Goal: Use online tool/utility: Utilize a website feature to perform a specific function

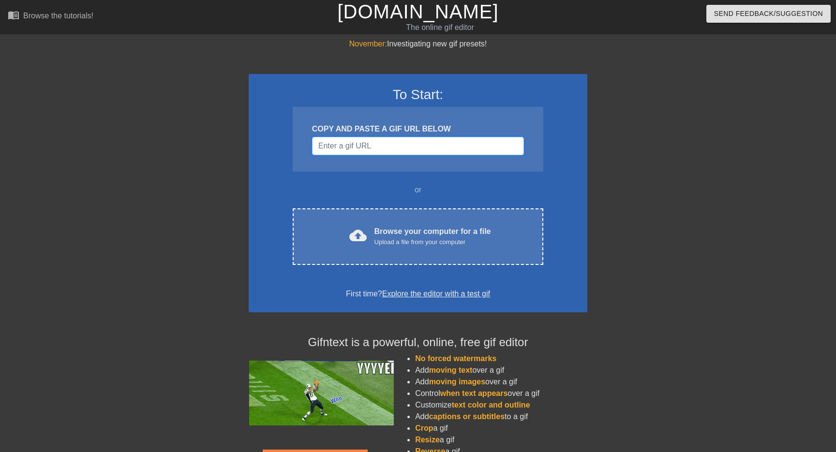
click at [412, 138] on input "Username" at bounding box center [418, 146] width 212 height 18
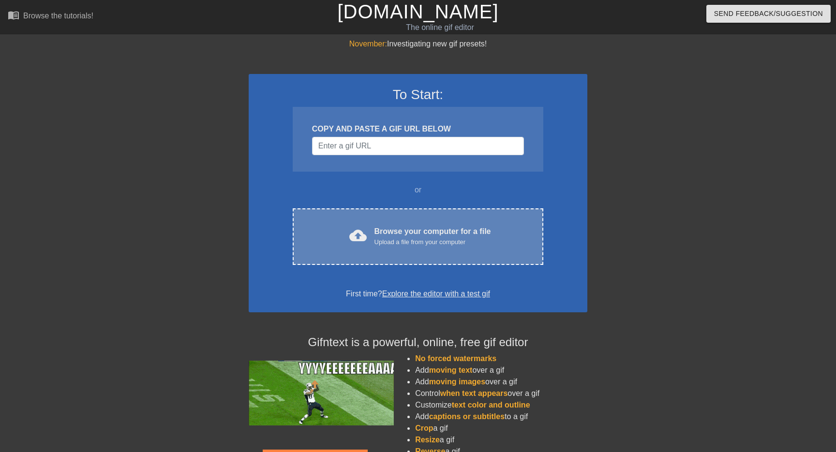
click at [427, 250] on div "cloud_upload Browse your computer for a file Upload a file from your computer C…" at bounding box center [418, 236] width 250 height 57
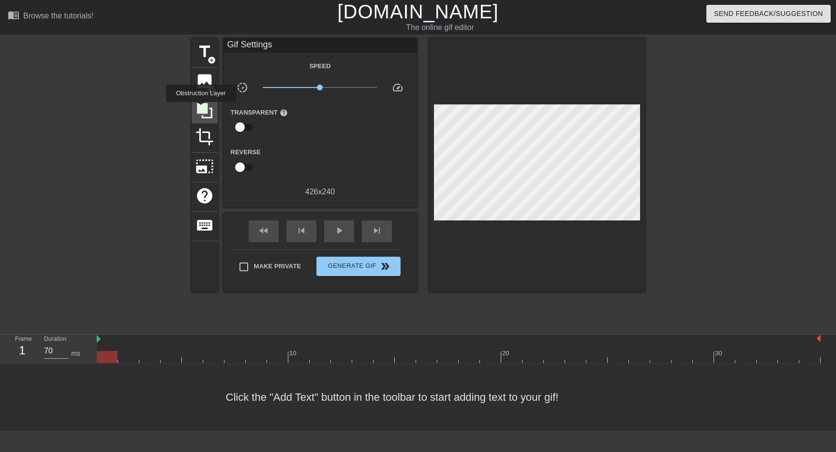
click at [202, 109] on icon at bounding box center [204, 110] width 15 height 15
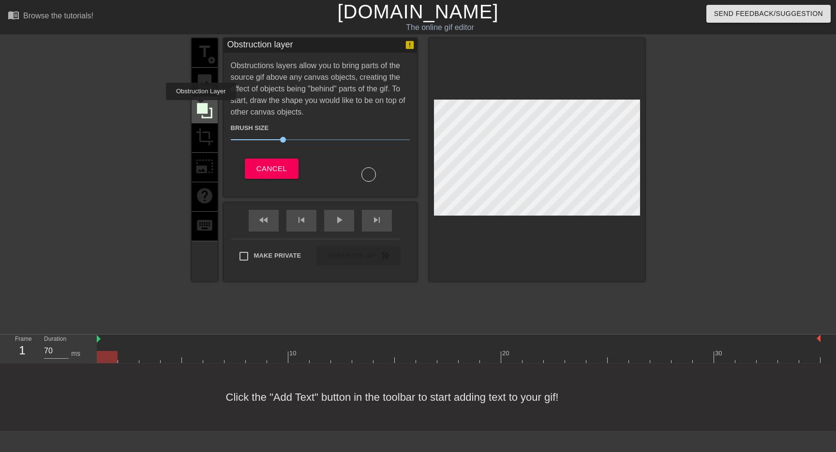
click at [202, 107] on icon at bounding box center [204, 110] width 15 height 15
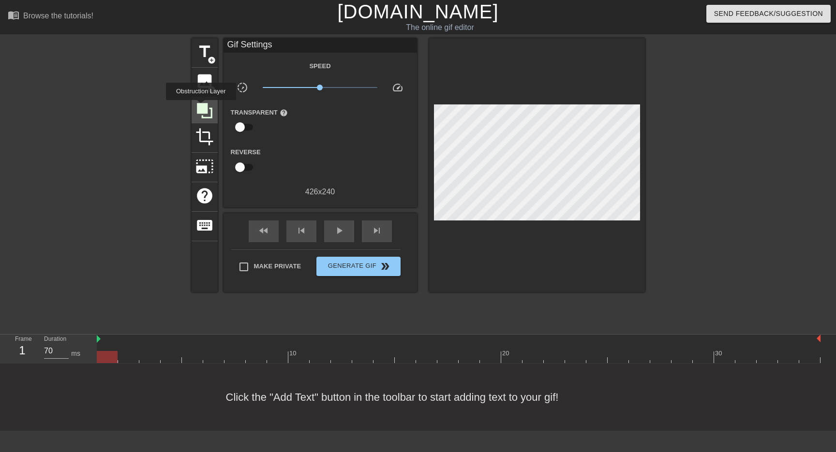
click at [202, 107] on icon at bounding box center [204, 110] width 15 height 15
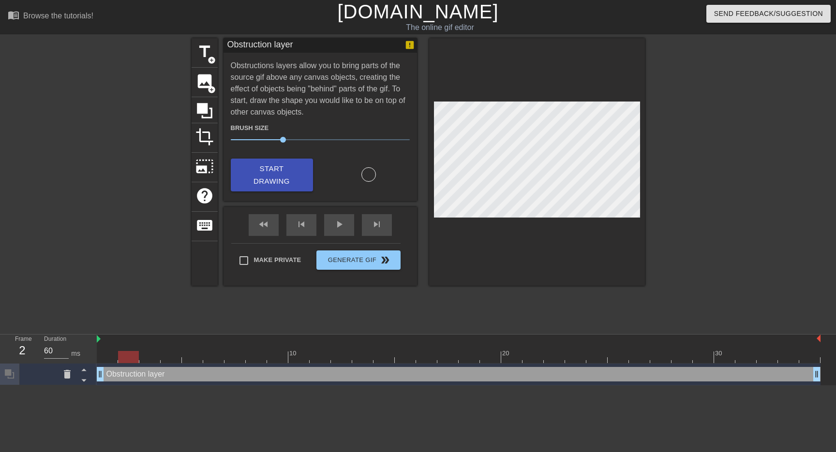
click at [131, 357] on div at bounding box center [458, 357] width 723 height 12
click at [148, 355] on div at bounding box center [458, 357] width 723 height 12
click at [168, 354] on div at bounding box center [458, 357] width 723 height 12
click at [179, 354] on div at bounding box center [171, 357] width 21 height 12
click at [191, 355] on div at bounding box center [458, 357] width 723 height 12
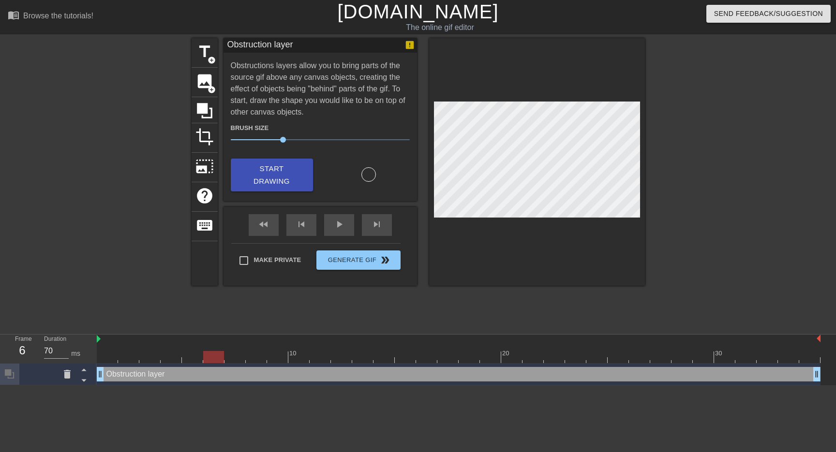
click at [214, 353] on div at bounding box center [458, 357] width 723 height 12
click at [235, 353] on div at bounding box center [458, 357] width 723 height 12
click at [254, 353] on div at bounding box center [458, 357] width 723 height 12
click at [271, 354] on div at bounding box center [458, 357] width 723 height 12
click at [116, 357] on div at bounding box center [458, 357] width 723 height 12
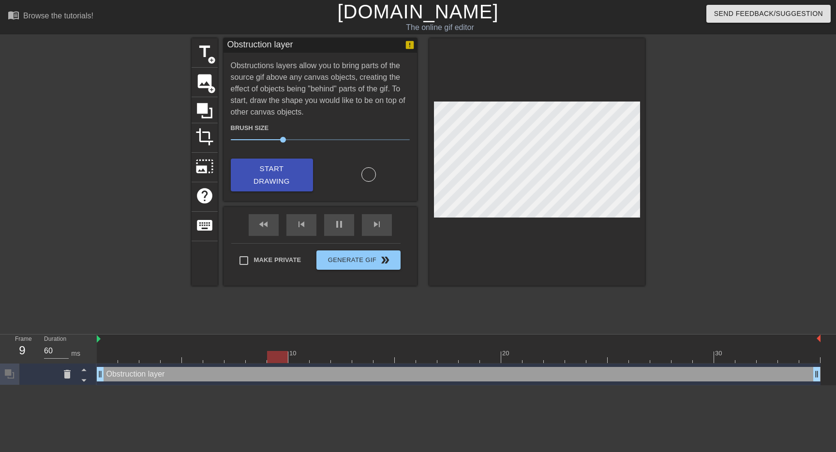
type input "70"
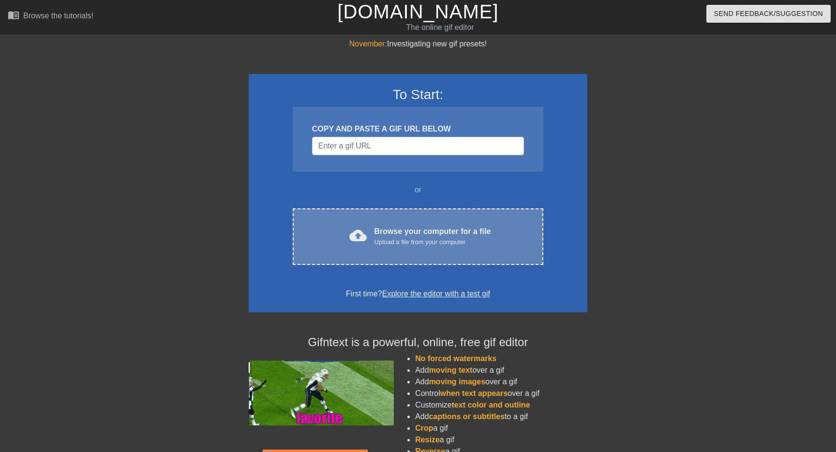
click at [344, 231] on div "cloud_upload Browse your computer for a file Upload a file from your computer" at bounding box center [418, 237] width 210 height 22
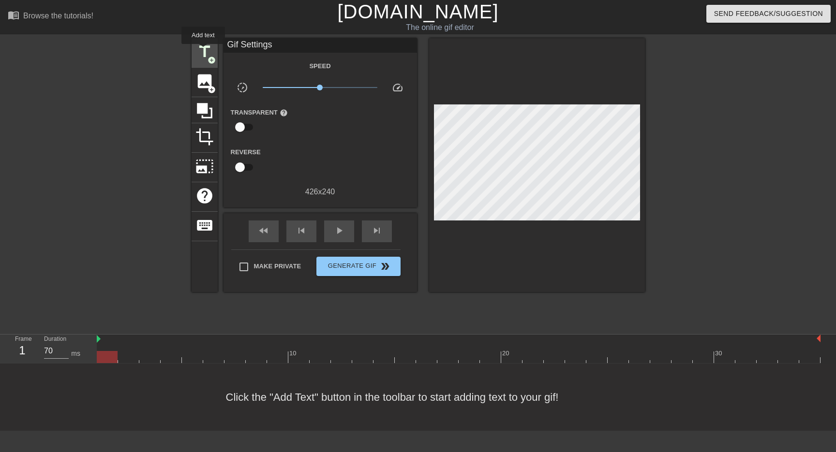
click at [204, 51] on span "title" at bounding box center [204, 52] width 18 height 18
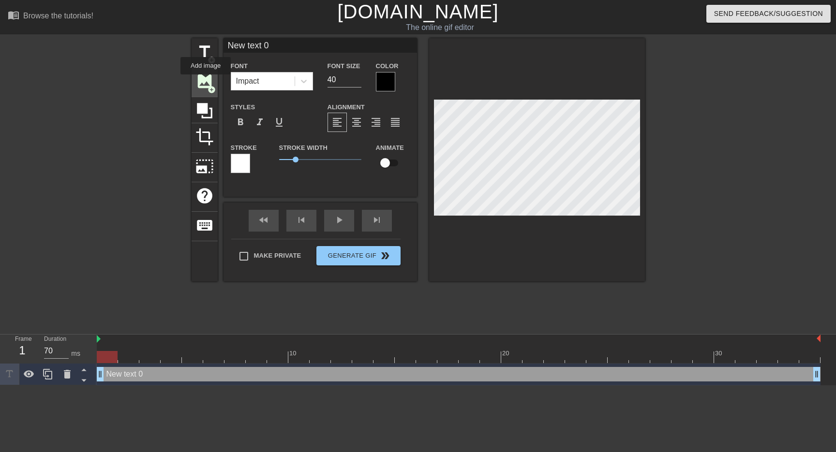
click at [206, 81] on span "image" at bounding box center [204, 81] width 18 height 18
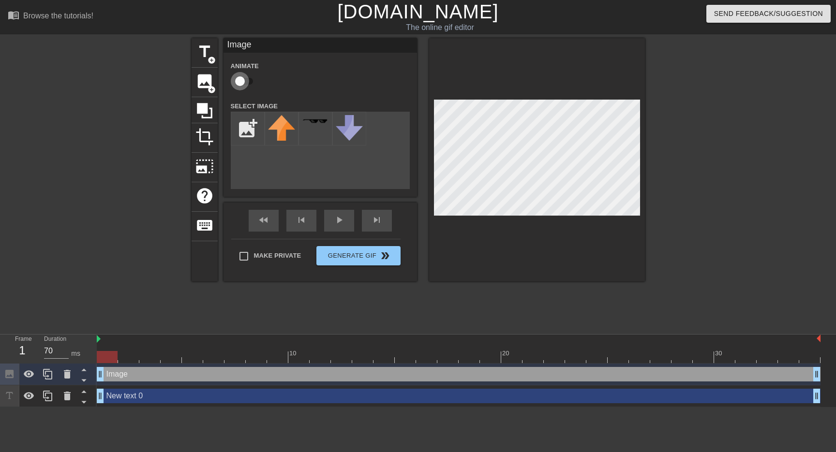
click at [242, 81] on input "checkbox" at bounding box center [239, 81] width 55 height 18
checkbox input "true"
click at [246, 122] on input "file" at bounding box center [247, 128] width 33 height 33
click at [248, 141] on input "file" at bounding box center [247, 128] width 33 height 33
type input "C:\fakepath\censor-blur-texture-gray-pixel-mosaic-texture-checkered-pattern-to-…"
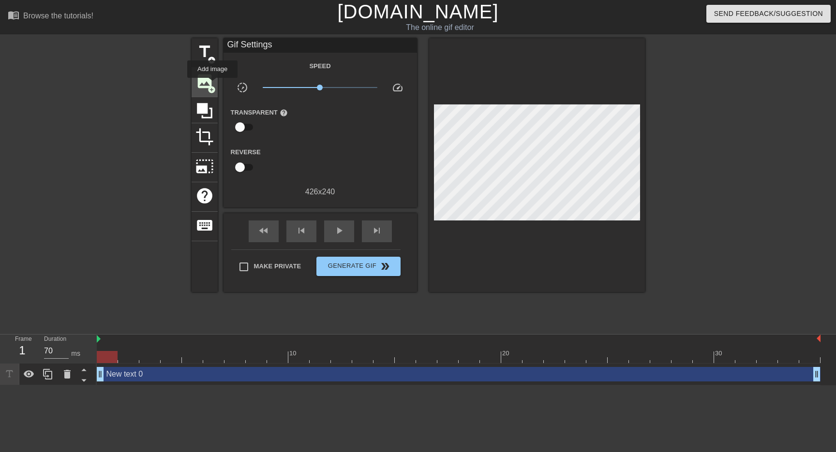
click at [213, 86] on span "add_circle" at bounding box center [211, 90] width 8 height 8
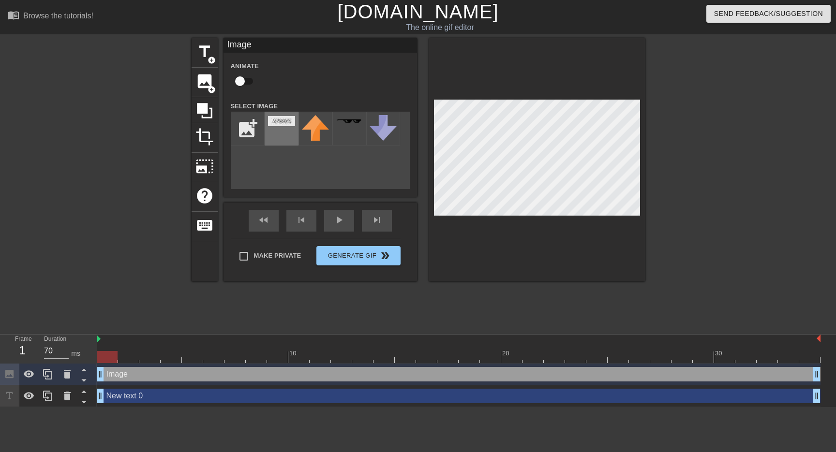
click at [284, 118] on img at bounding box center [281, 121] width 27 height 10
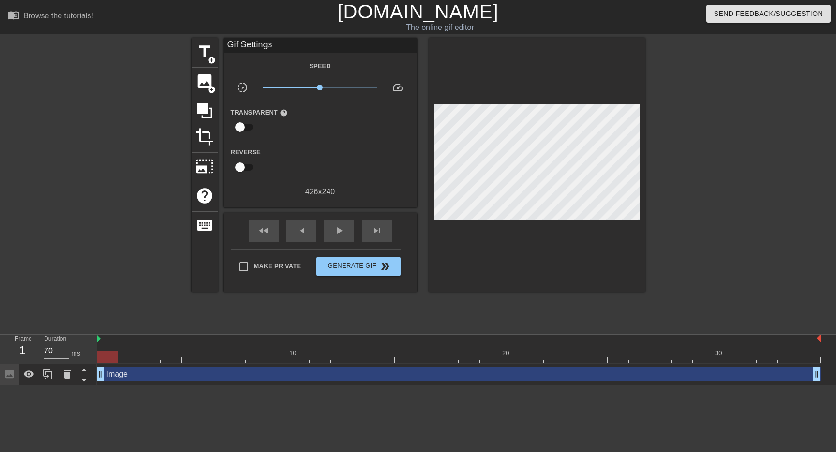
click at [687, 200] on div at bounding box center [728, 183] width 145 height 290
click at [331, 228] on div "play_arrow" at bounding box center [339, 232] width 30 height 22
click at [331, 228] on div "pause" at bounding box center [339, 232] width 30 height 22
type input "70"
drag, startPoint x: 400, startPoint y: 355, endPoint x: 156, endPoint y: 366, distance: 243.9
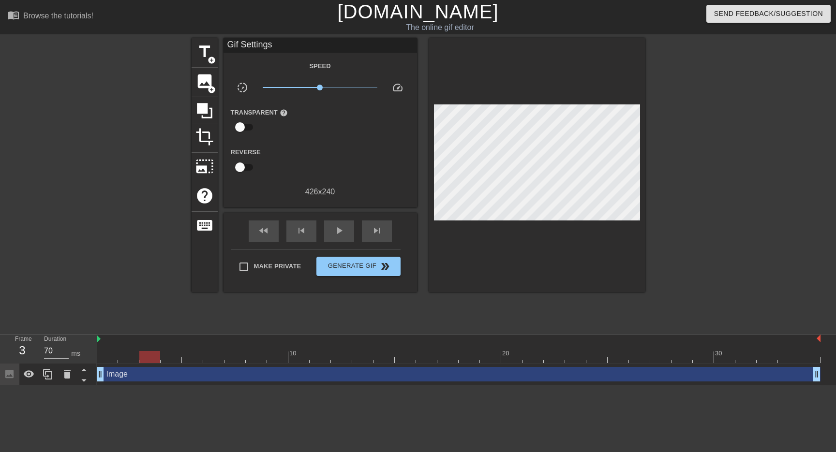
click at [156, 366] on div "10 20 30 Image drag_handle drag_handle" at bounding box center [466, 360] width 739 height 51
click at [204, 80] on span "image" at bounding box center [204, 81] width 18 height 18
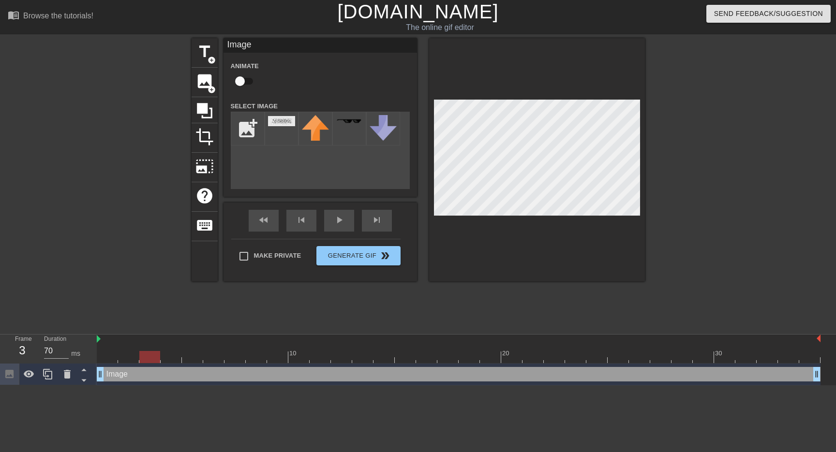
click at [247, 82] on input "checkbox" at bounding box center [239, 81] width 55 height 18
checkbox input "true"
click at [213, 109] on icon at bounding box center [204, 111] width 18 height 18
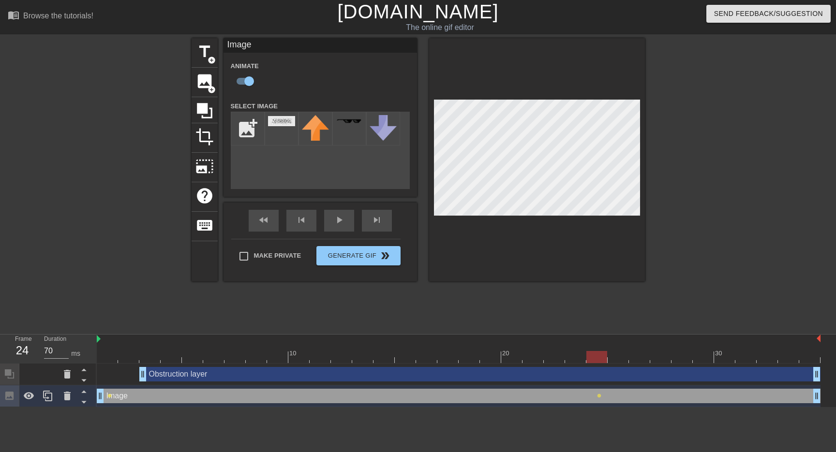
click at [199, 381] on div "Obstruction layer drag_handle drag_handle" at bounding box center [479, 374] width 681 height 15
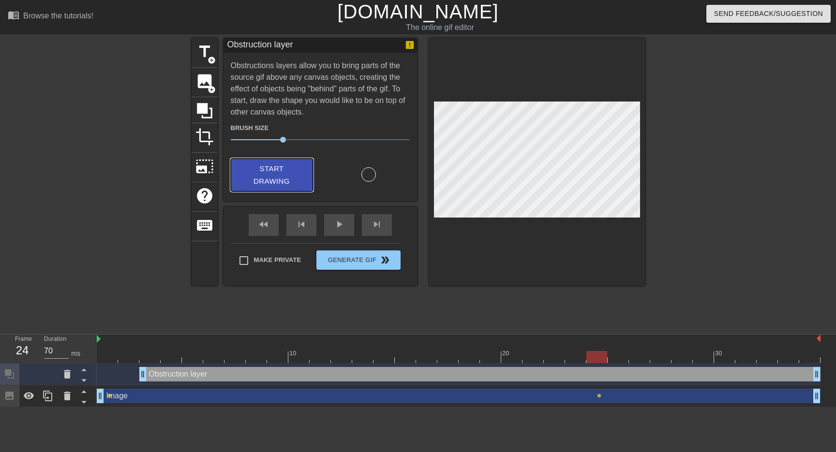
click at [293, 183] on span "Start Drawing" at bounding box center [271, 175] width 59 height 26
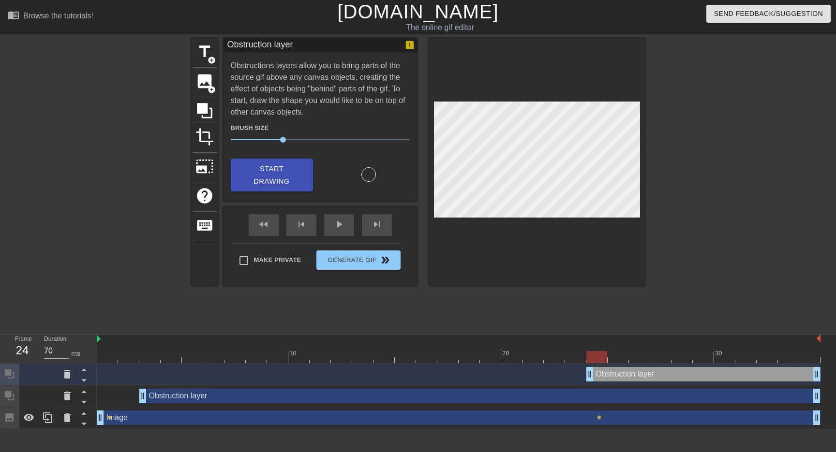
click at [262, 393] on div "Obstruction layer drag_handle drag_handle" at bounding box center [479, 396] width 681 height 15
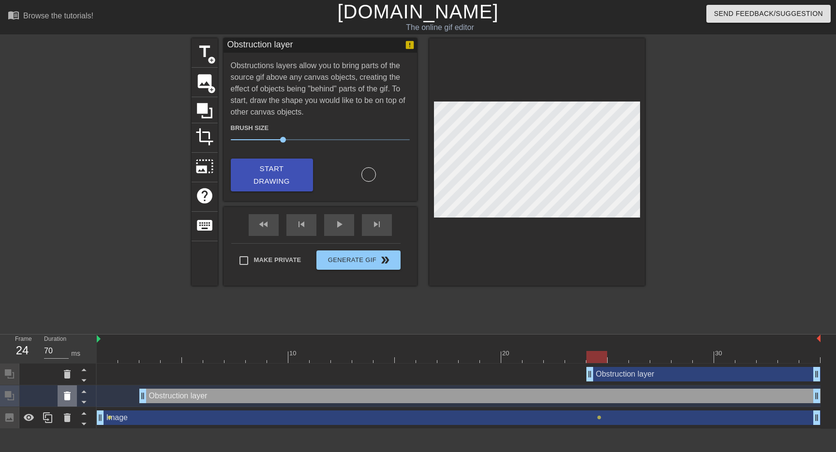
click at [72, 399] on icon at bounding box center [67, 396] width 12 height 12
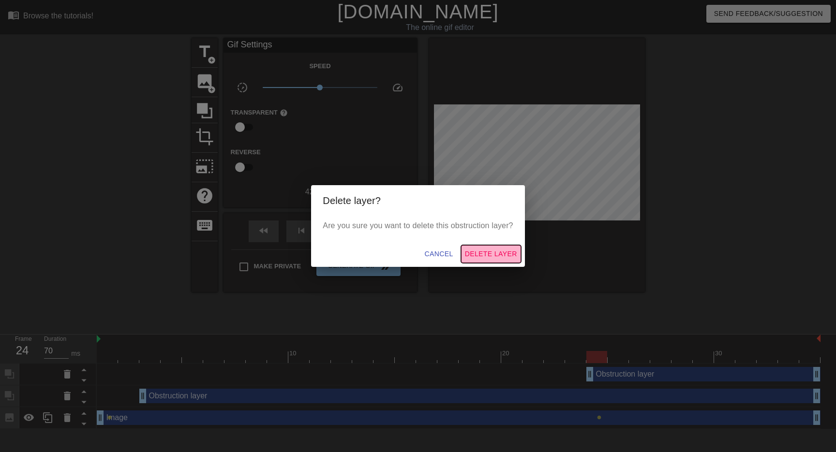
click at [489, 254] on span "Delete Layer" at bounding box center [491, 254] width 52 height 12
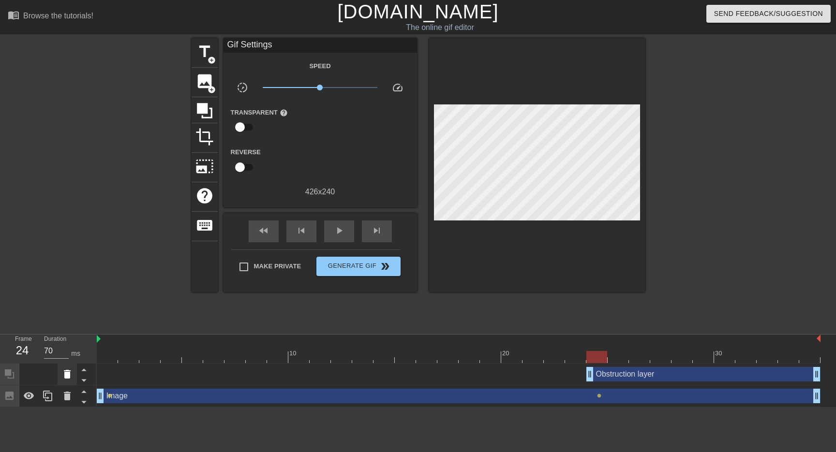
click at [66, 373] on icon at bounding box center [67, 374] width 7 height 9
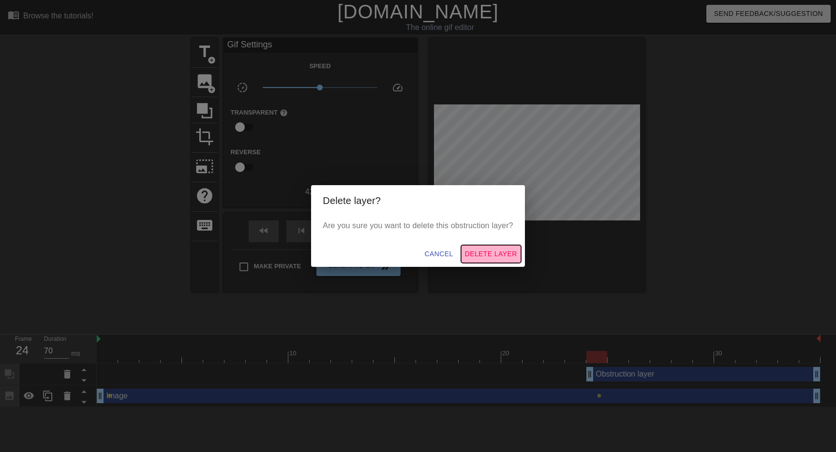
click at [489, 249] on span "Delete Layer" at bounding box center [491, 254] width 52 height 12
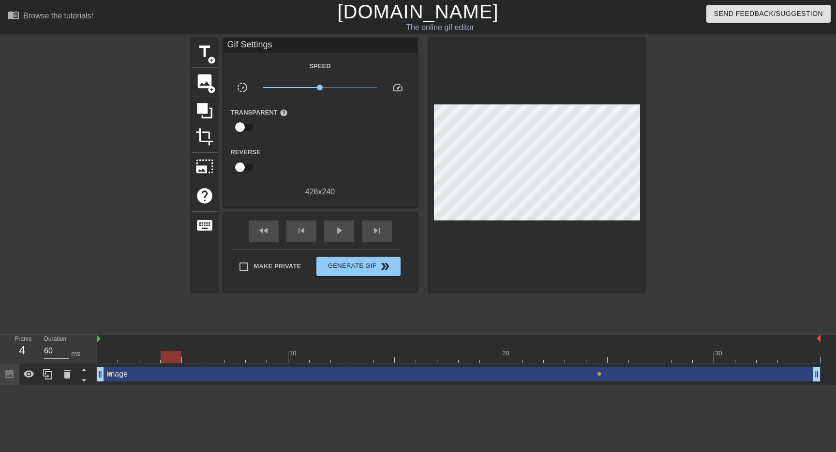
type input "70"
drag, startPoint x: 593, startPoint y: 357, endPoint x: 89, endPoint y: 379, distance: 503.9
click at [89, 379] on div "Frame 1 Duration 70 ms 10 20 30 Image drag_handle drag_handle lens lens" at bounding box center [418, 360] width 836 height 51
click at [163, 377] on div "Image drag_handle drag_handle" at bounding box center [458, 374] width 723 height 15
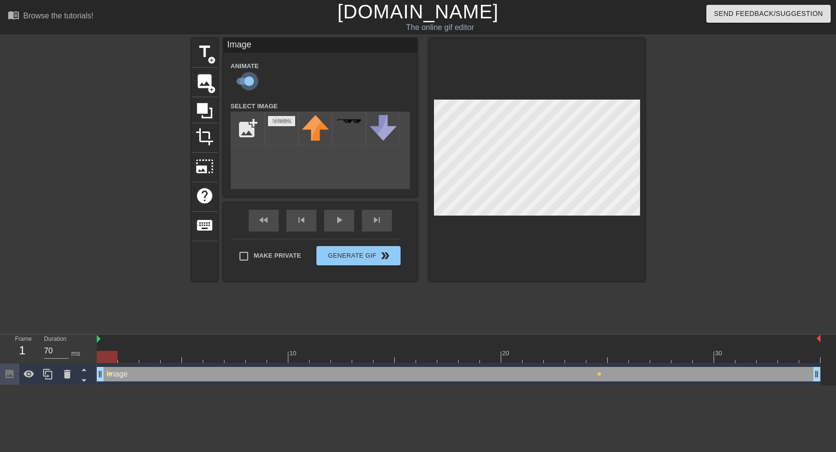
click at [250, 81] on input "checkbox" at bounding box center [248, 81] width 55 height 18
checkbox input "false"
drag, startPoint x: 110, startPoint y: 352, endPoint x: 149, endPoint y: 354, distance: 39.7
click at [149, 354] on div at bounding box center [149, 357] width 21 height 12
click at [207, 112] on icon at bounding box center [204, 110] width 15 height 15
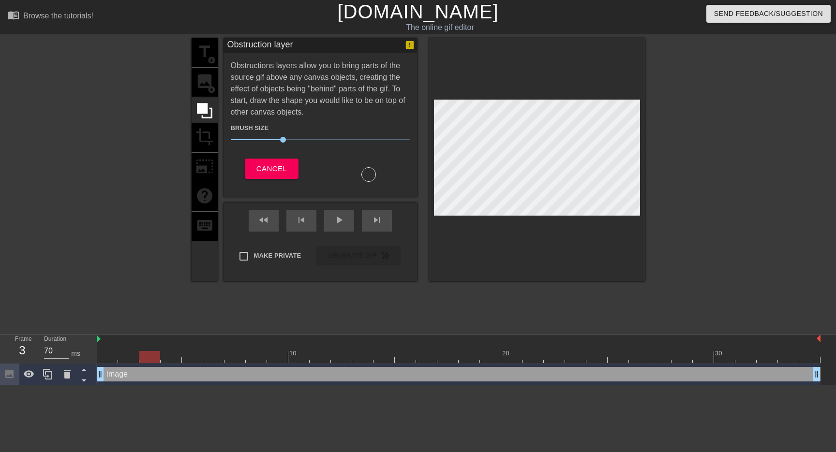
click at [573, 332] on div "menu_book Browse the tutorials! Gifntext.com The online gif editor Send Feedbac…" at bounding box center [418, 192] width 836 height 385
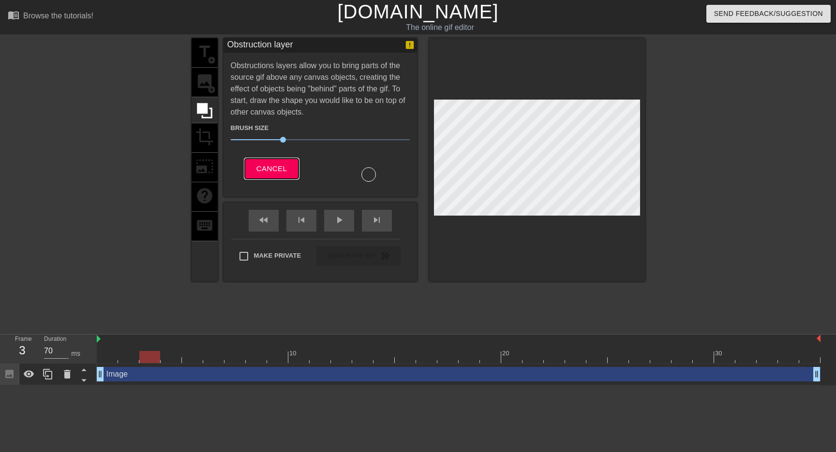
click at [289, 175] on button "Cancel" at bounding box center [272, 169] width 54 height 20
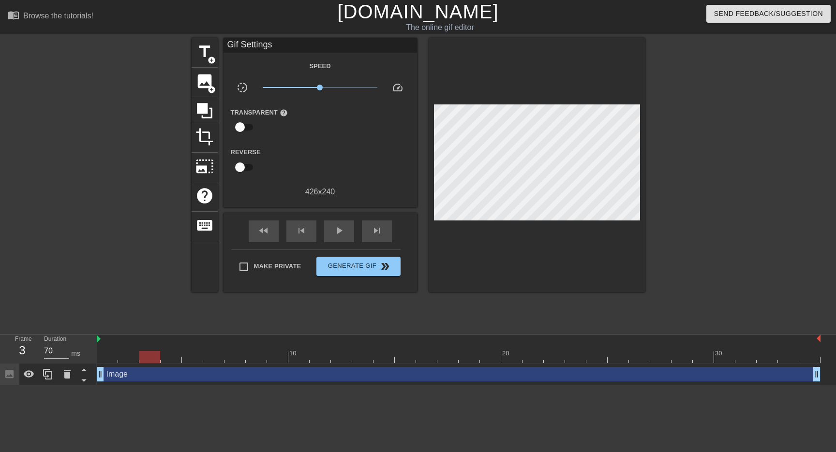
click at [132, 377] on div "Image drag_handle drag_handle" at bounding box center [458, 374] width 723 height 15
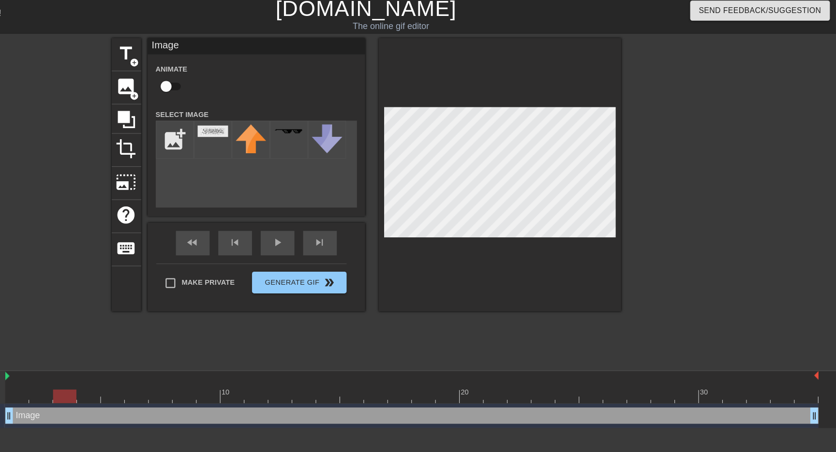
click at [170, 357] on div at bounding box center [458, 357] width 723 height 12
click at [206, 114] on icon at bounding box center [204, 111] width 18 height 18
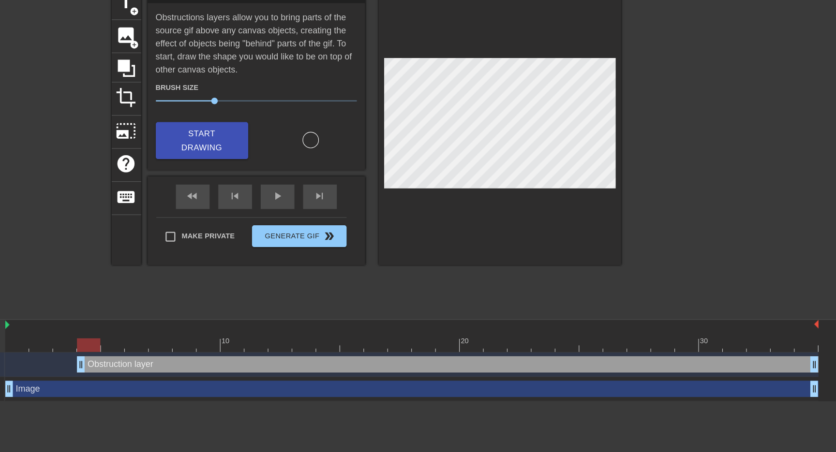
click at [309, 373] on div "Obstruction layer drag_handle drag_handle" at bounding box center [491, 374] width 660 height 15
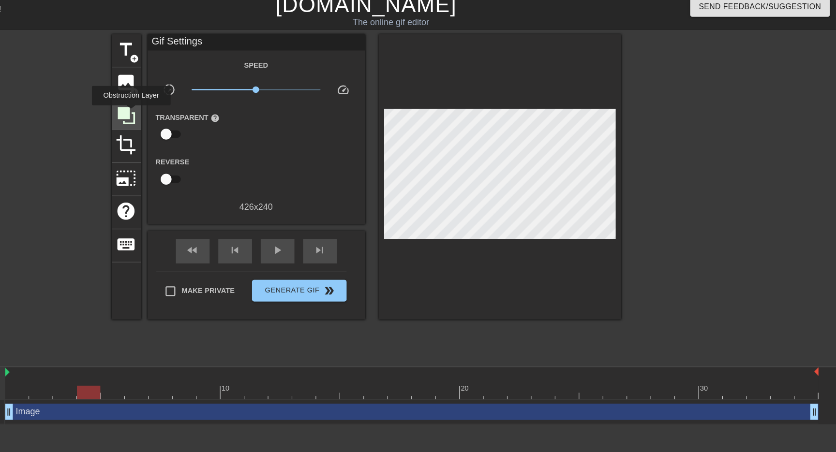
click at [210, 108] on icon at bounding box center [204, 111] width 18 height 18
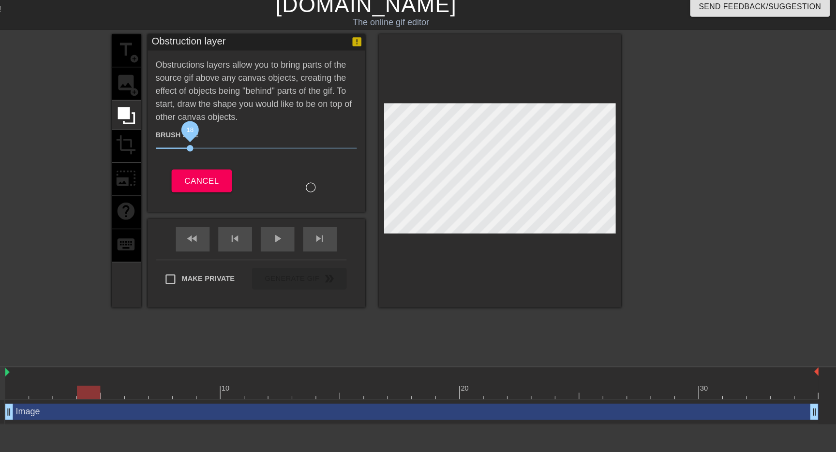
drag, startPoint x: 281, startPoint y: 140, endPoint x: 260, endPoint y: 142, distance: 20.9
click at [260, 142] on span "18" at bounding box center [320, 140] width 179 height 12
click at [151, 355] on div at bounding box center [458, 357] width 723 height 12
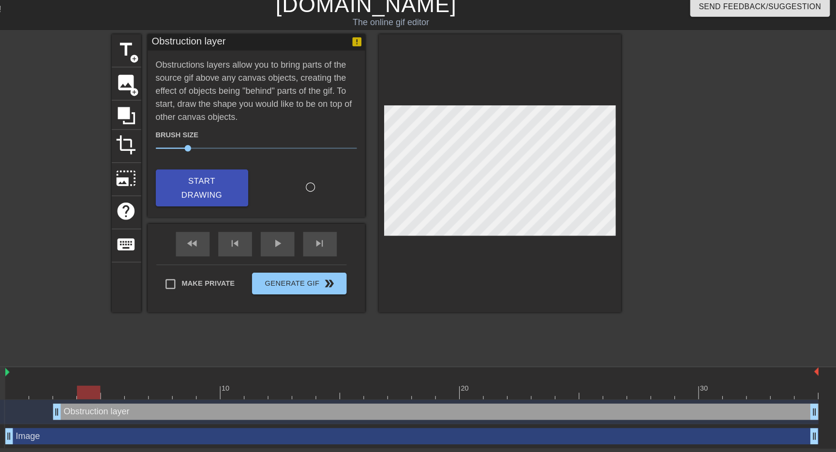
click at [175, 360] on div at bounding box center [458, 357] width 723 height 12
click at [276, 180] on span "Start Drawing" at bounding box center [271, 175] width 59 height 26
click at [195, 357] on div at bounding box center [458, 357] width 723 height 12
click at [214, 357] on div at bounding box center [458, 357] width 723 height 12
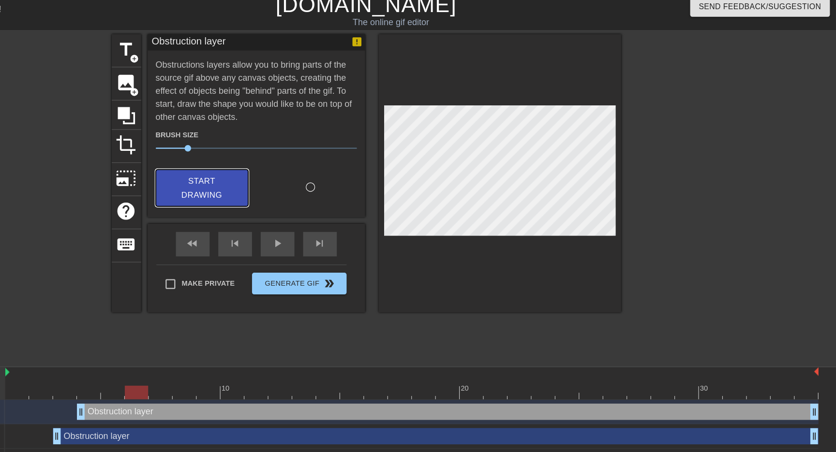
click at [271, 178] on span "Start Drawing" at bounding box center [271, 175] width 59 height 26
click at [238, 361] on div at bounding box center [458, 357] width 723 height 12
click at [288, 173] on span "Start Drawing" at bounding box center [271, 175] width 59 height 26
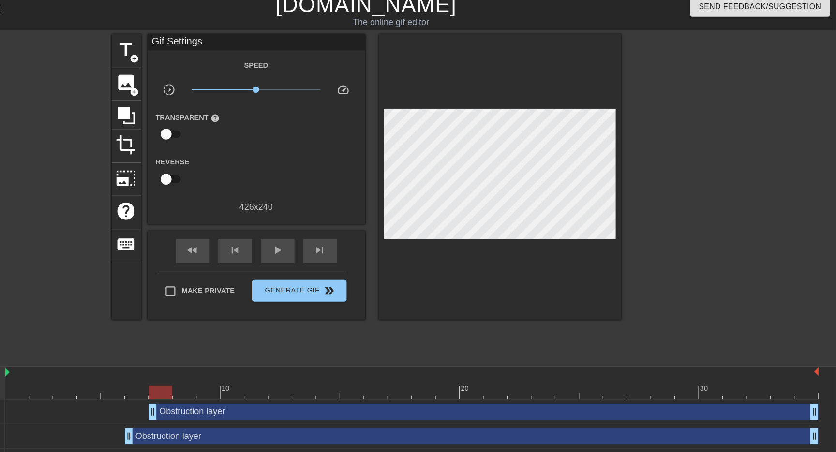
click at [257, 365] on div "Obstruction layer drag_handle drag_handle" at bounding box center [458, 375] width 723 height 22
click at [256, 355] on div at bounding box center [458, 357] width 723 height 12
click at [276, 356] on div at bounding box center [458, 357] width 723 height 12
click at [252, 357] on div at bounding box center [458, 357] width 723 height 12
click at [281, 357] on div at bounding box center [458, 357] width 723 height 12
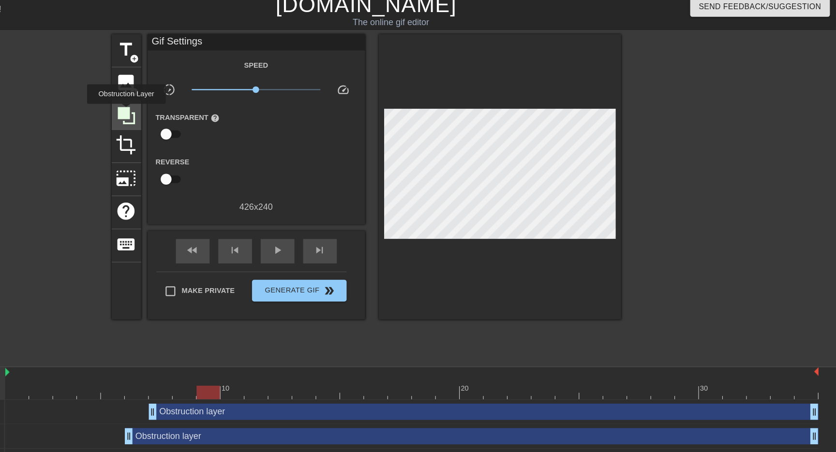
click at [206, 107] on icon at bounding box center [204, 110] width 15 height 15
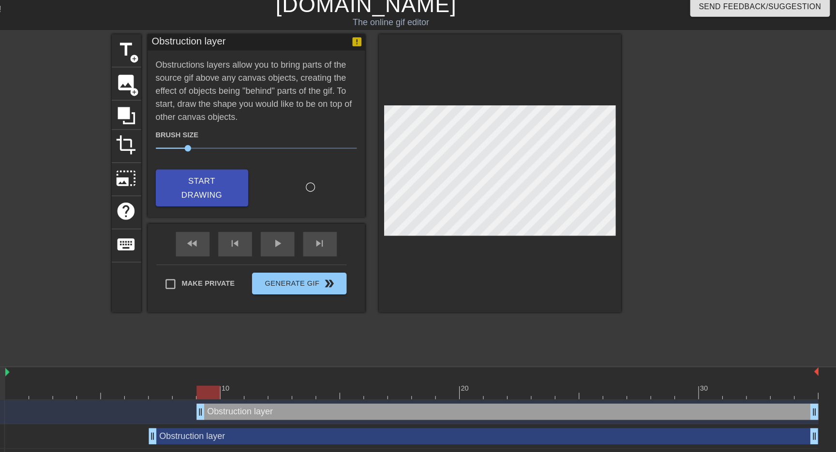
click at [301, 359] on div at bounding box center [458, 357] width 723 height 12
click at [321, 357] on div at bounding box center [458, 357] width 723 height 12
click at [342, 356] on div at bounding box center [458, 357] width 723 height 12
click at [362, 356] on div at bounding box center [458, 357] width 723 height 12
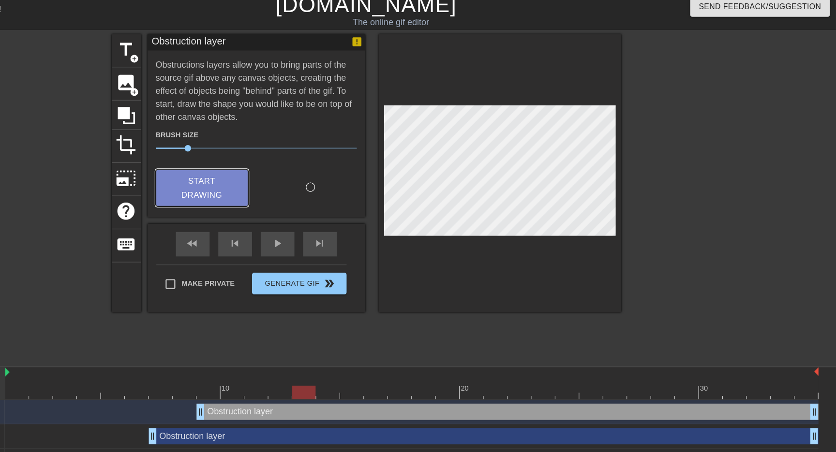
click at [293, 178] on span "Start Drawing" at bounding box center [271, 175] width 59 height 26
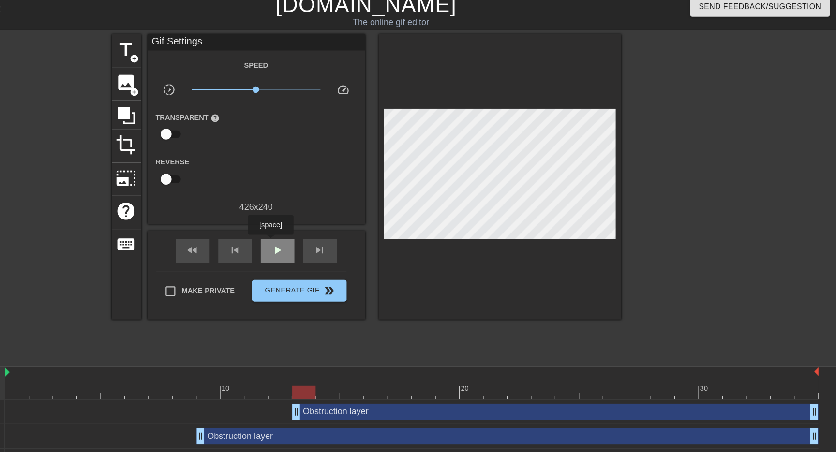
click at [334, 223] on div "play_arrow" at bounding box center [339, 232] width 30 height 22
click at [334, 223] on div "pause" at bounding box center [339, 232] width 30 height 22
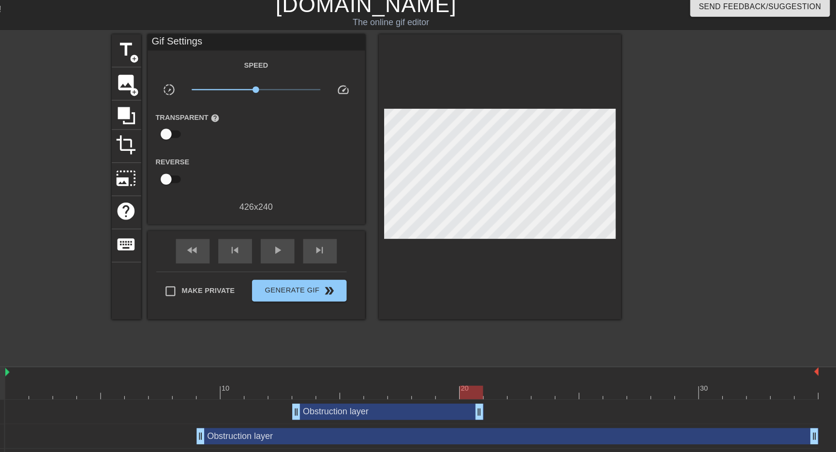
drag, startPoint x: 816, startPoint y: 376, endPoint x: 527, endPoint y: 368, distance: 289.8
click at [527, 368] on div "Obstruction layer drag_handle drag_handle" at bounding box center [458, 374] width 723 height 15
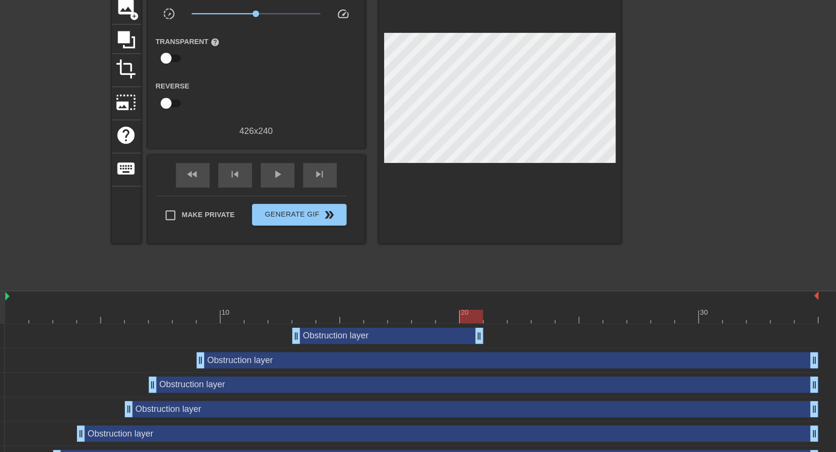
scroll to position [32, 0]
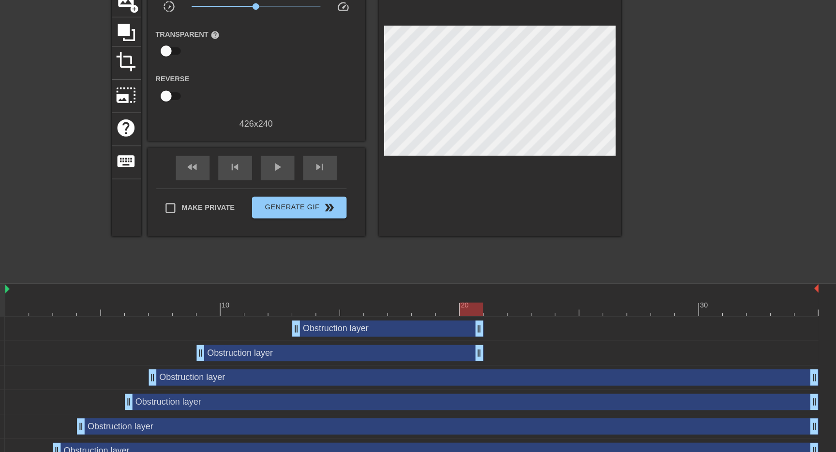
drag, startPoint x: 817, startPoint y: 365, endPoint x: 525, endPoint y: 367, distance: 292.6
click at [525, 367] on div "Obstruction layer drag_handle drag_handle" at bounding box center [458, 364] width 723 height 15
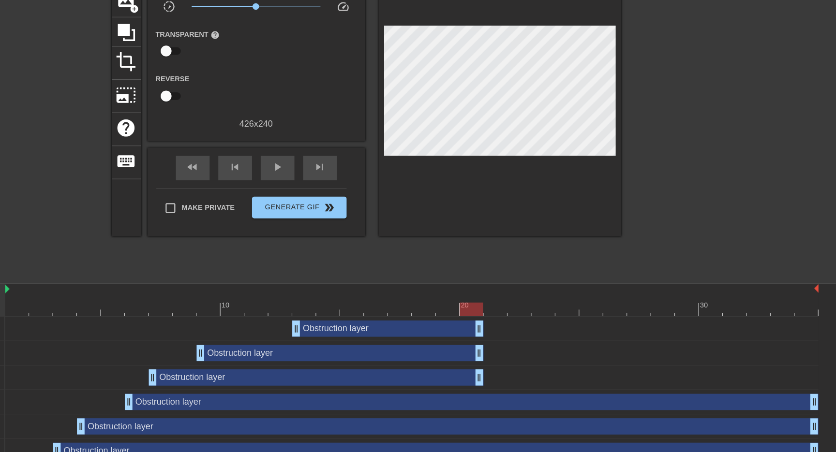
drag, startPoint x: 818, startPoint y: 391, endPoint x: 519, endPoint y: 385, distance: 298.9
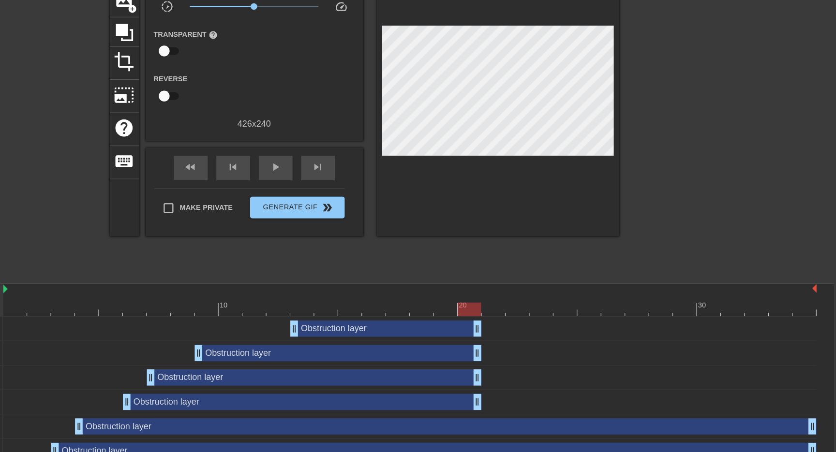
drag, startPoint x: 814, startPoint y: 407, endPoint x: 518, endPoint y: 406, distance: 295.9
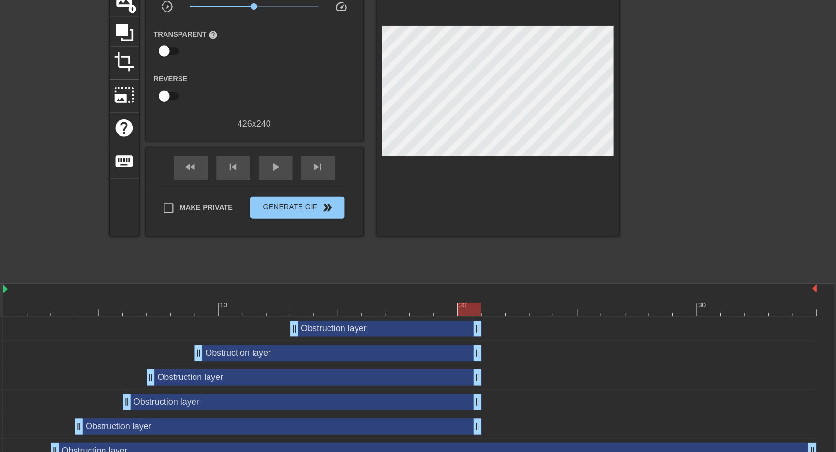
drag, startPoint x: 817, startPoint y: 429, endPoint x: 519, endPoint y: 427, distance: 297.9
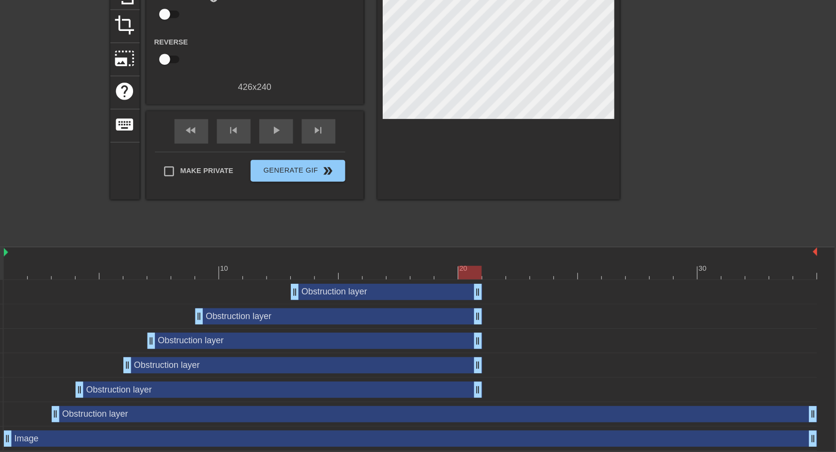
scroll to position [65, 0]
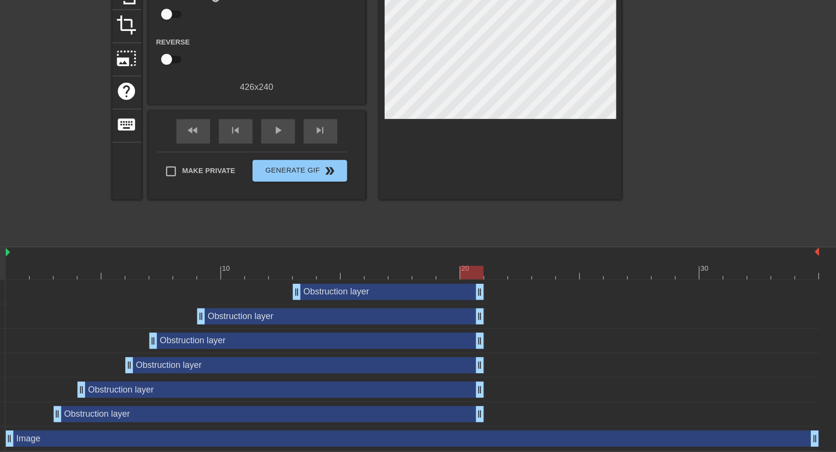
drag, startPoint x: 814, startPoint y: 418, endPoint x: 516, endPoint y: 422, distance: 298.4
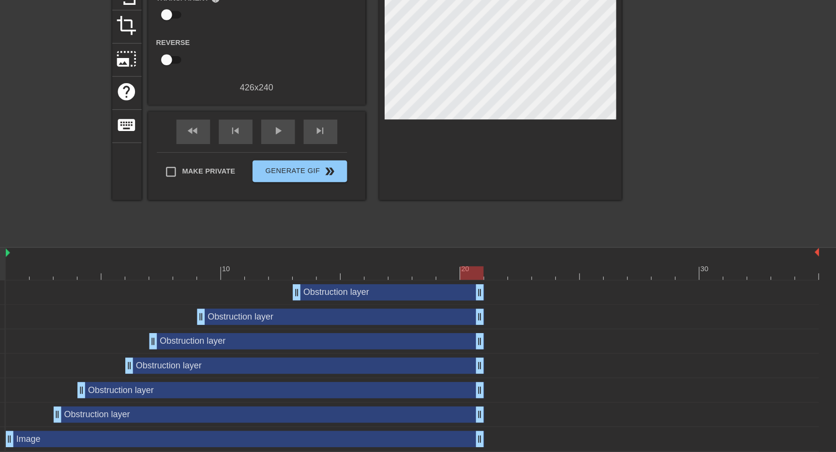
drag, startPoint x: 814, startPoint y: 440, endPoint x: 520, endPoint y: 442, distance: 293.5
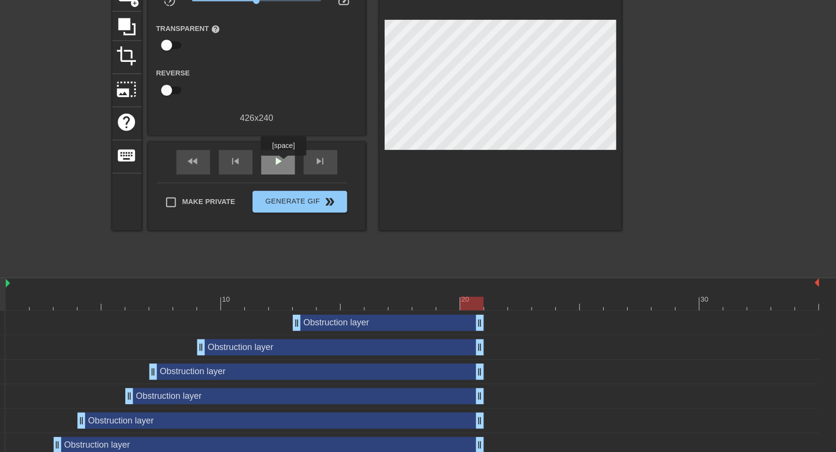
click at [342, 167] on span "play_arrow" at bounding box center [339, 166] width 12 height 12
click at [342, 167] on span "pause" at bounding box center [339, 166] width 12 height 12
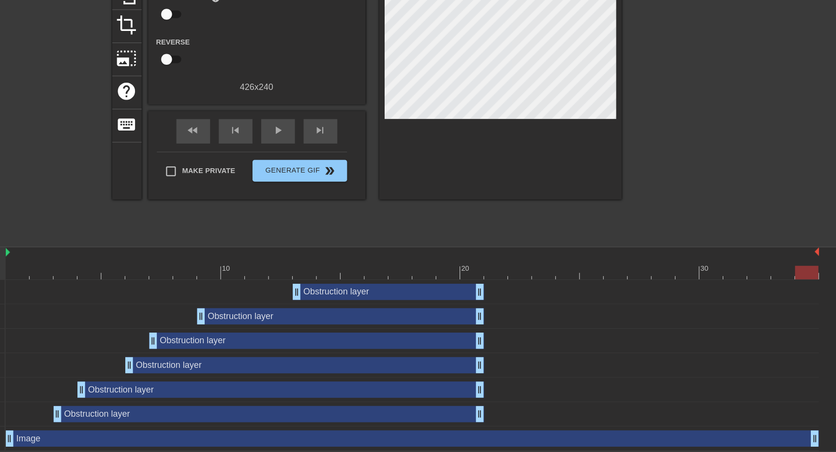
drag, startPoint x: 519, startPoint y: 442, endPoint x: 829, endPoint y: 453, distance: 310.1
click at [829, 451] on html "menu_book Browse the tutorials! Gifntext.com The online gif editor Send Feedbac…" at bounding box center [418, 193] width 836 height 516
click at [342, 158] on div "play_arrow" at bounding box center [339, 167] width 30 height 22
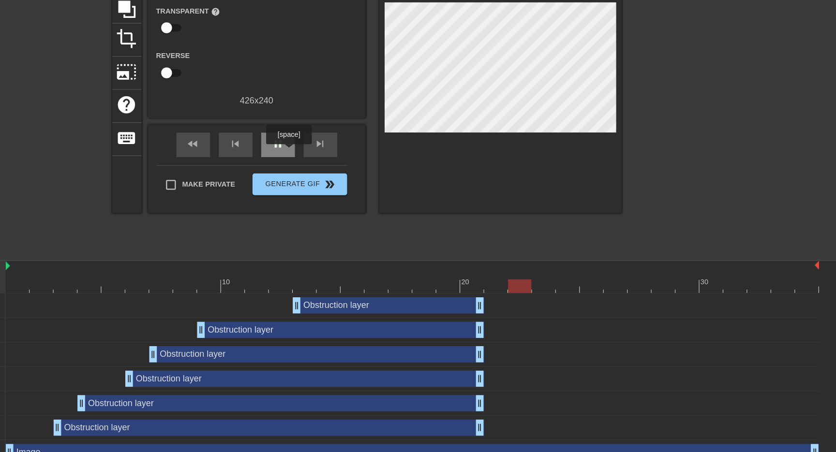
click at [349, 173] on div "pause" at bounding box center [339, 167] width 30 height 22
click at [577, 292] on div at bounding box center [458, 292] width 723 height 12
click at [554, 292] on div at bounding box center [458, 292] width 723 height 12
click at [533, 295] on div at bounding box center [458, 292] width 723 height 12
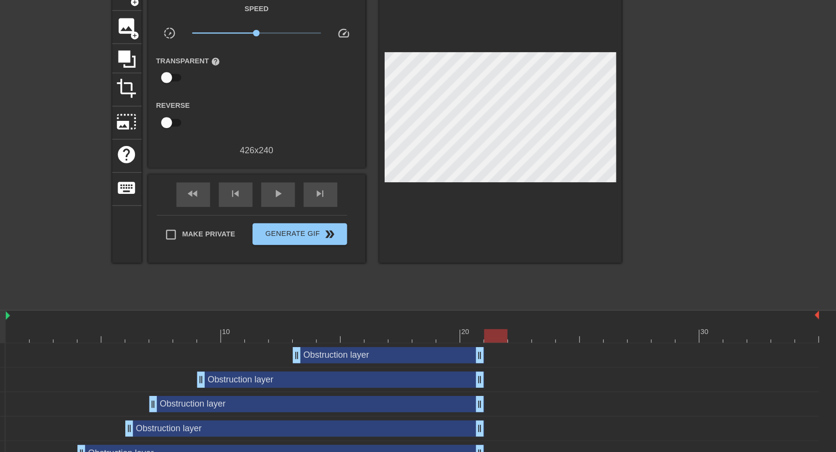
scroll to position [57, 0]
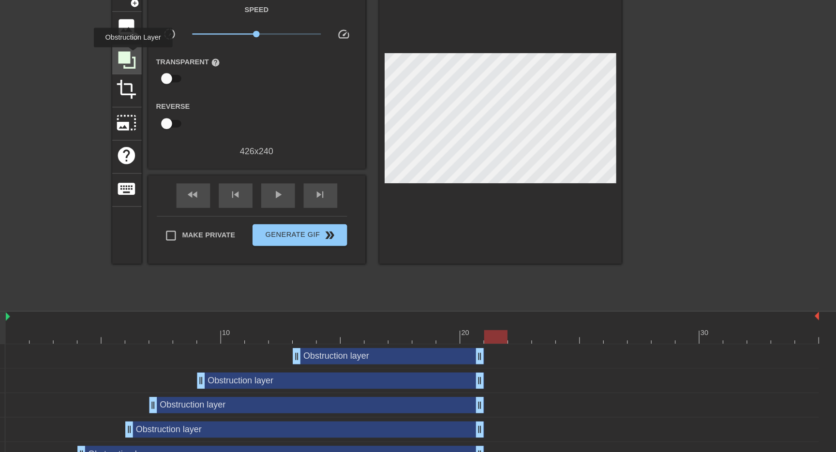
click at [211, 49] on icon at bounding box center [204, 53] width 18 height 18
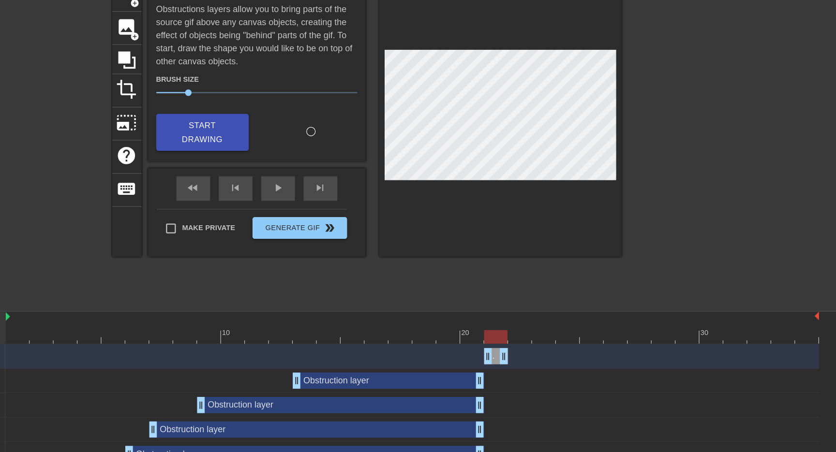
drag, startPoint x: 817, startPoint y: 320, endPoint x: 544, endPoint y: 323, distance: 272.7
click at [544, 323] on div "Obstruction layer drag_handle drag_handle" at bounding box center [458, 317] width 723 height 15
click at [336, 164] on div "play_arrow" at bounding box center [339, 168] width 30 height 22
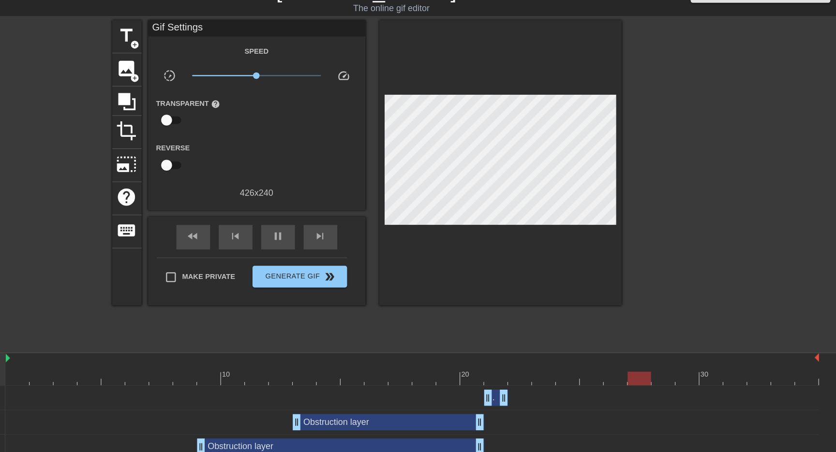
scroll to position [0, 0]
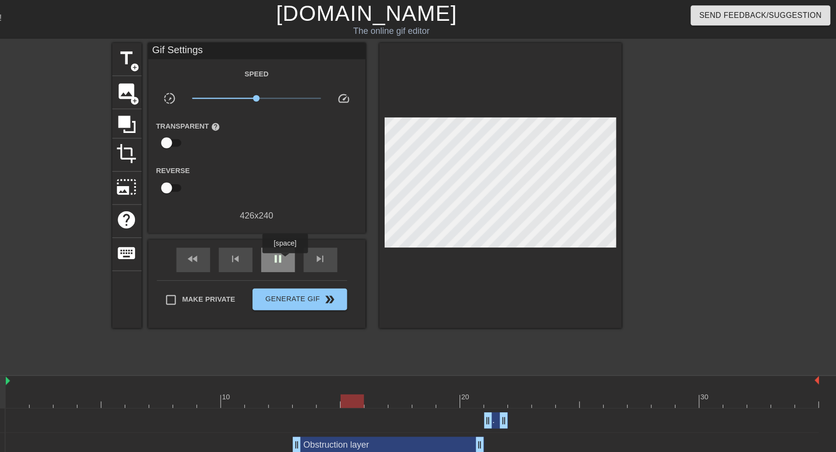
type input "60"
click at [345, 232] on div "pause" at bounding box center [339, 232] width 30 height 22
click at [210, 51] on span "title" at bounding box center [204, 52] width 18 height 18
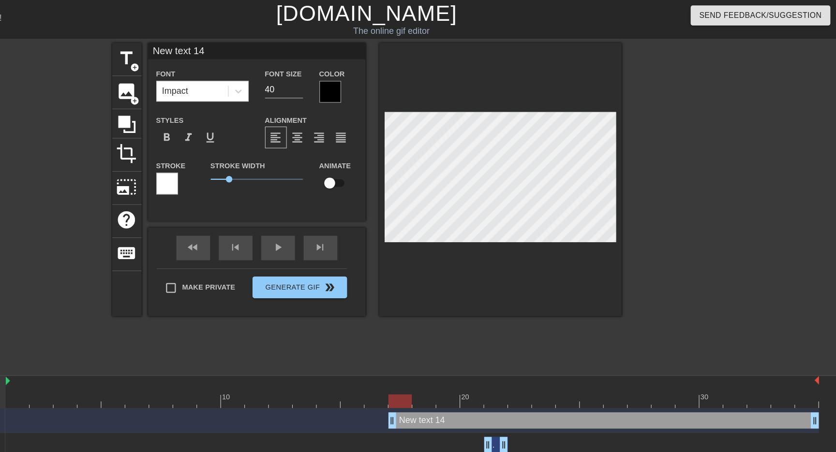
click at [242, 164] on div at bounding box center [240, 163] width 19 height 19
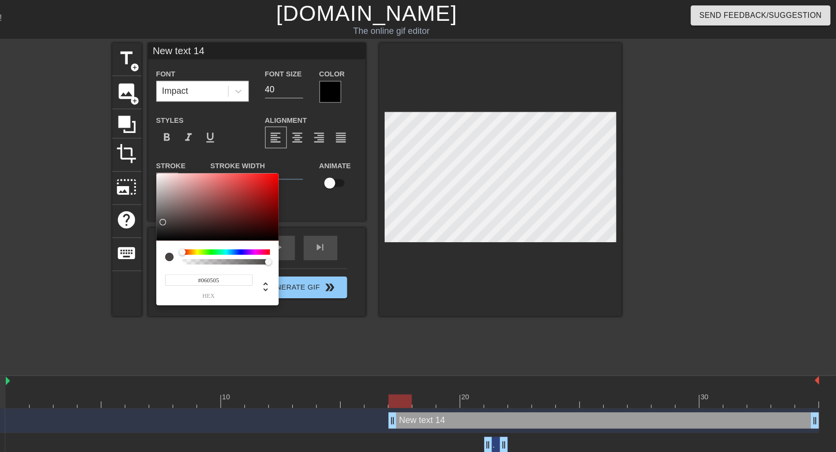
type input "#000000"
drag, startPoint x: 235, startPoint y: 198, endPoint x: 228, endPoint y: 231, distance: 34.3
click at [228, 231] on div "#000000 hex" at bounding box center [418, 226] width 836 height 452
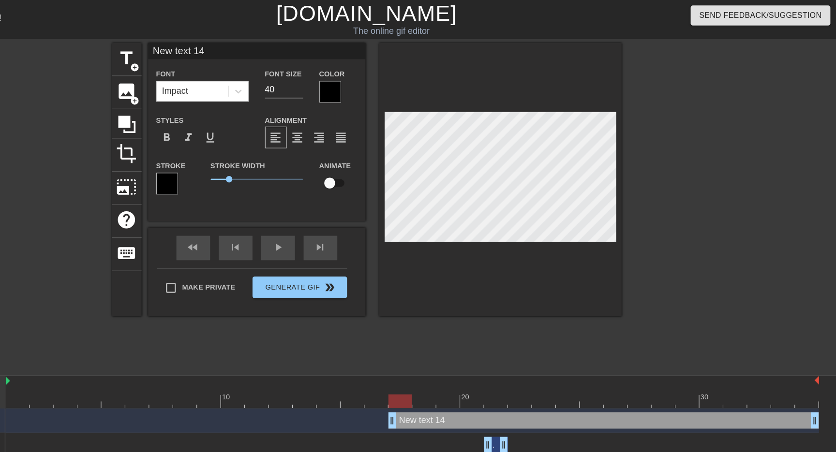
click at [380, 81] on div at bounding box center [385, 81] width 19 height 19
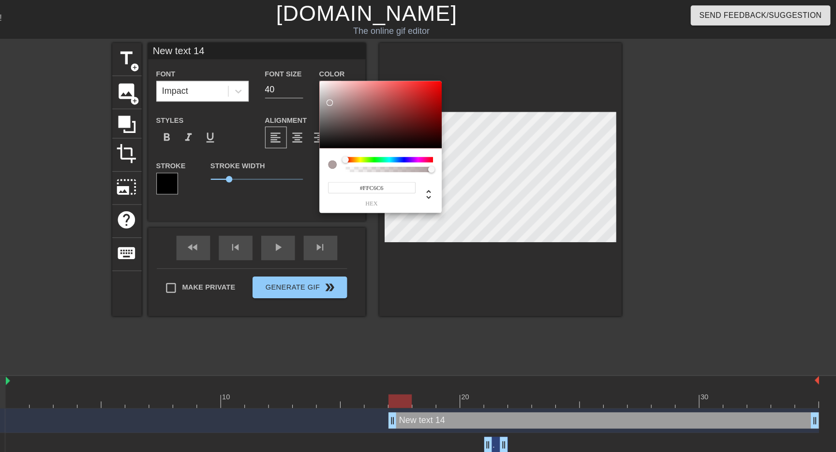
type input "#FFFFFF"
drag, startPoint x: 385, startPoint y: 92, endPoint x: 347, endPoint y: 46, distance: 59.4
click at [347, 46] on div "#FFFFFF hex" at bounding box center [418, 226] width 836 height 452
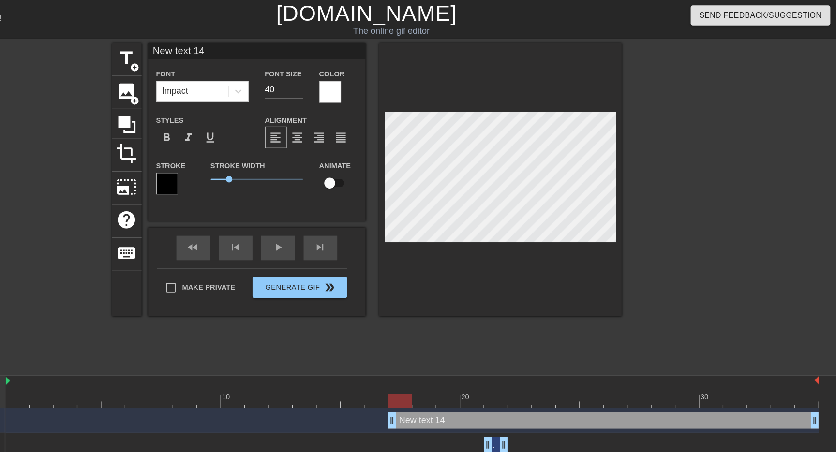
click at [319, 48] on input "New text 14" at bounding box center [319, 45] width 193 height 15
type input "SLIDING INTO THE WEEKEND"
drag, startPoint x: 294, startPoint y: 159, endPoint x: 308, endPoint y: 160, distance: 13.5
click at [308, 160] on span "1.8" at bounding box center [309, 160] width 6 height 6
click at [335, 217] on div "fast_rewind skip_previous play_arrow skip_next" at bounding box center [320, 221] width 158 height 36
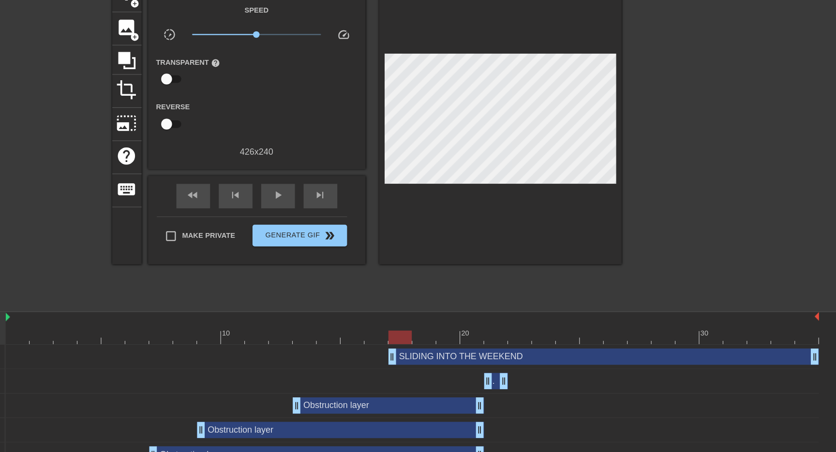
scroll to position [16, 0]
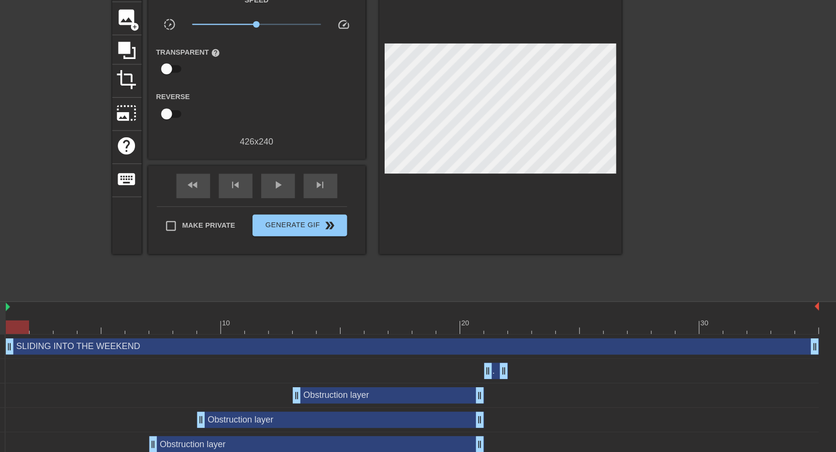
drag, startPoint x: 441, startPoint y: 360, endPoint x: 91, endPoint y: 345, distance: 349.9
click at [91, 345] on div "Frame 1 Duration 70 ms 10 20 30 SLIDING INTO THE WEEKEND drag_handle drag_handl…" at bounding box center [418, 431] width 836 height 225
click at [343, 209] on span "play_arrow" at bounding box center [339, 215] width 12 height 12
type input "70"
click at [351, 252] on span "Generate Gif double_arrow" at bounding box center [358, 251] width 76 height 12
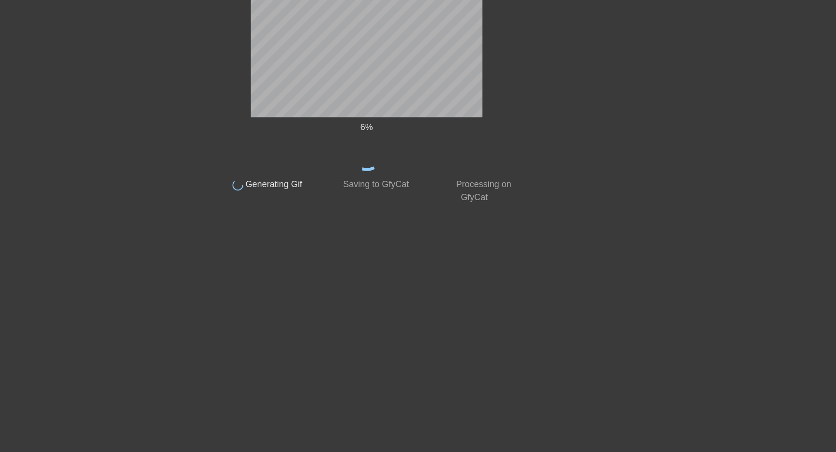
scroll to position [0, 0]
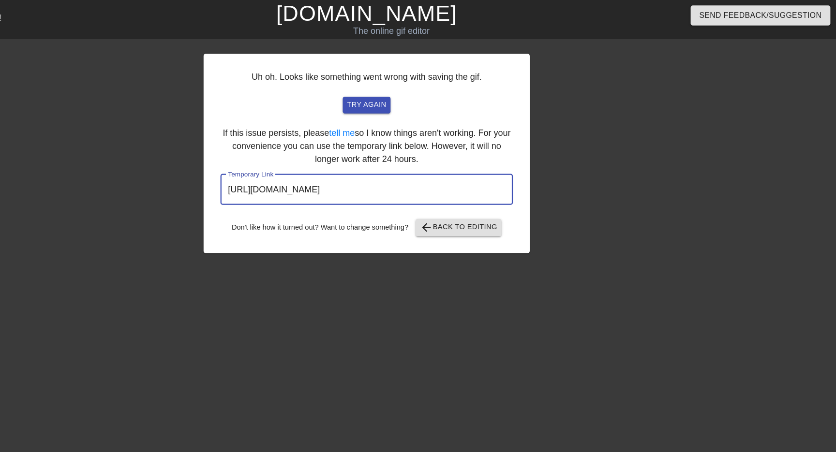
click at [466, 164] on input "https://www.gifntext.com/temp_generations/9sXOYvtL.gif" at bounding box center [418, 168] width 260 height 27
